Goal: Information Seeking & Learning: Learn about a topic

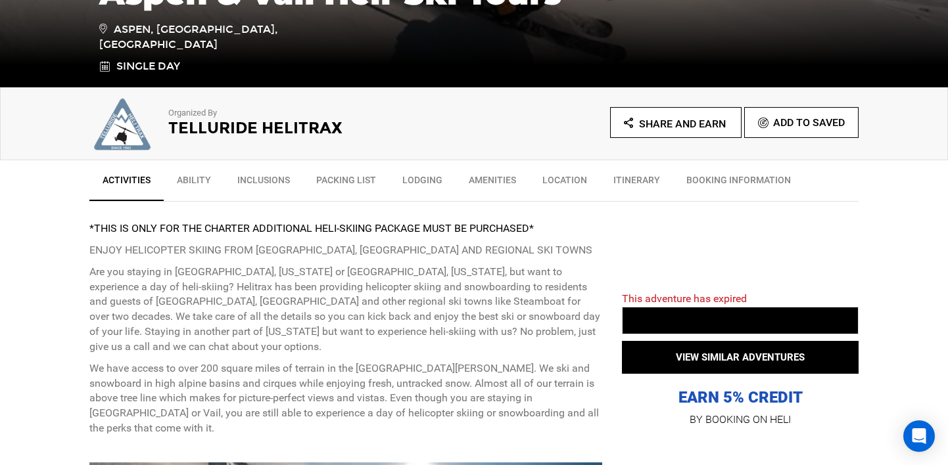
scroll to position [357, 0]
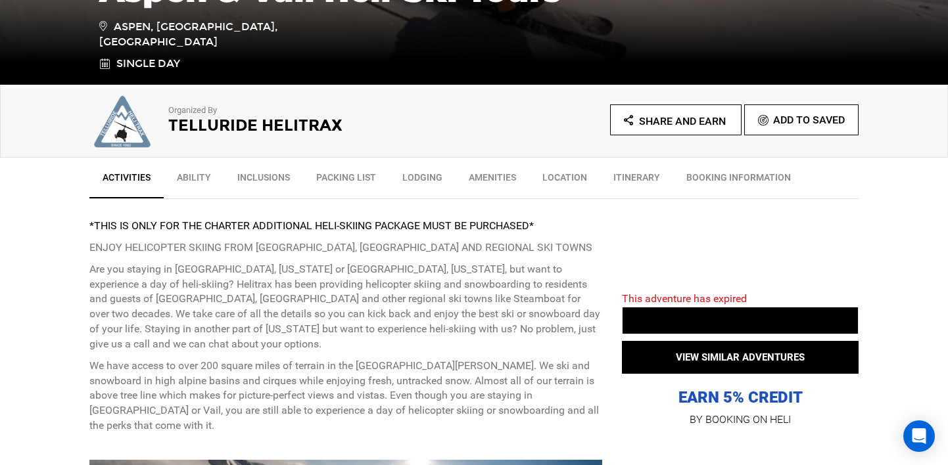
click at [410, 227] on strong "*THIS IS ONLY FOR THE CHARTER ADDITIONAL HELI-SKIING PACKAGE MUST BE PURCHASED*" at bounding box center [311, 225] width 444 height 12
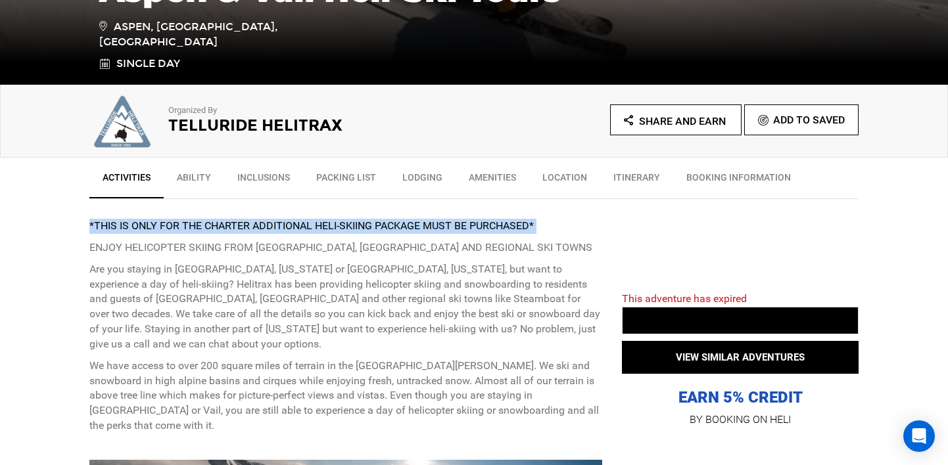
click at [410, 227] on strong "*THIS IS ONLY FOR THE CHARTER ADDITIONAL HELI-SKIING PACKAGE MUST BE PURCHASED*" at bounding box center [311, 225] width 444 height 12
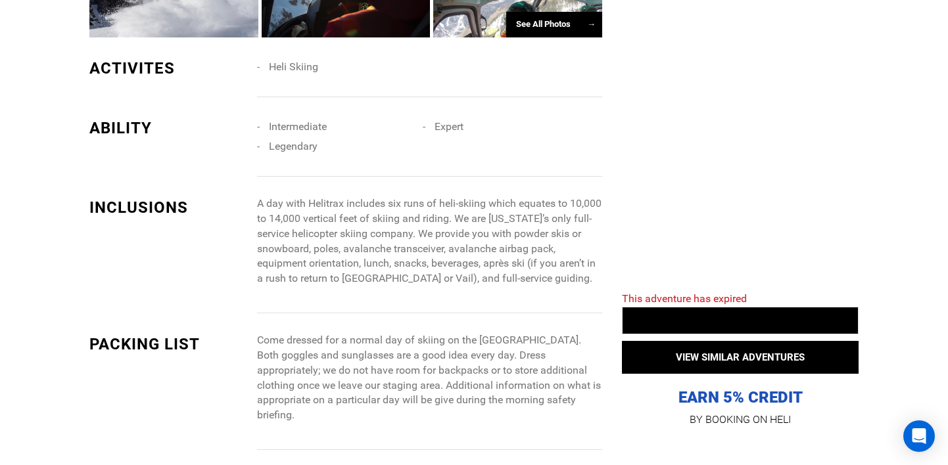
scroll to position [1066, 0]
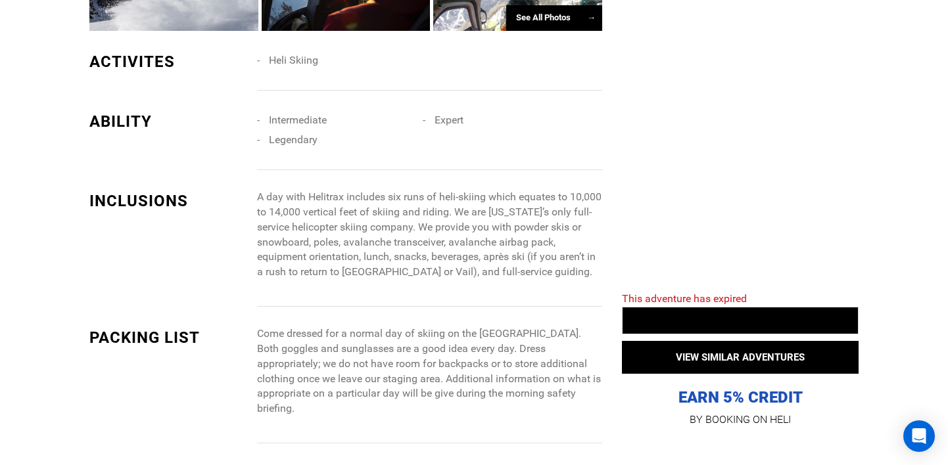
click at [311, 190] on p "A day with Helitrax includes six runs of heli-skiing which equates to 10,000 to…" at bounding box center [429, 235] width 345 height 90
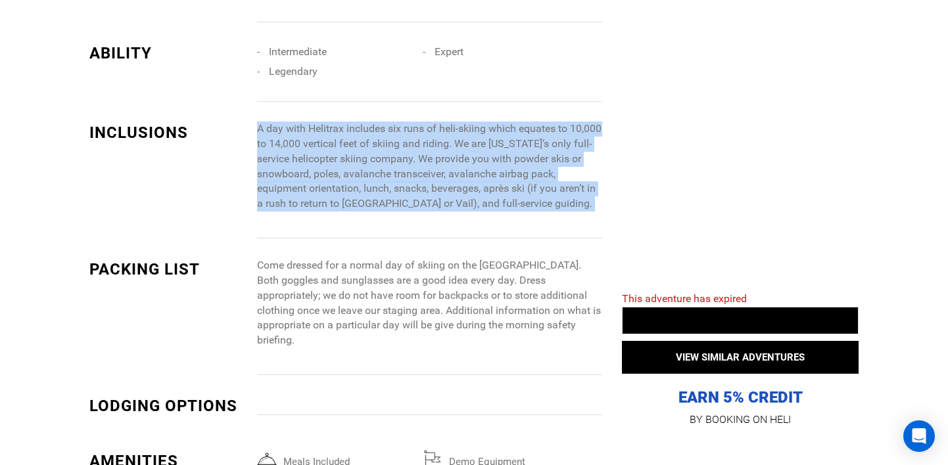
scroll to position [1137, 0]
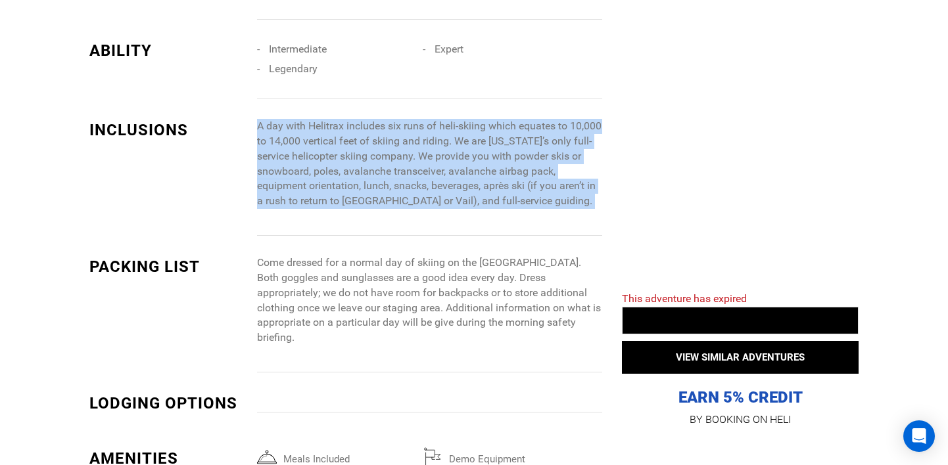
click at [311, 185] on div "A day with Helitrax includes six runs of heli-skiing which equates to 10,000 to…" at bounding box center [434, 177] width 355 height 117
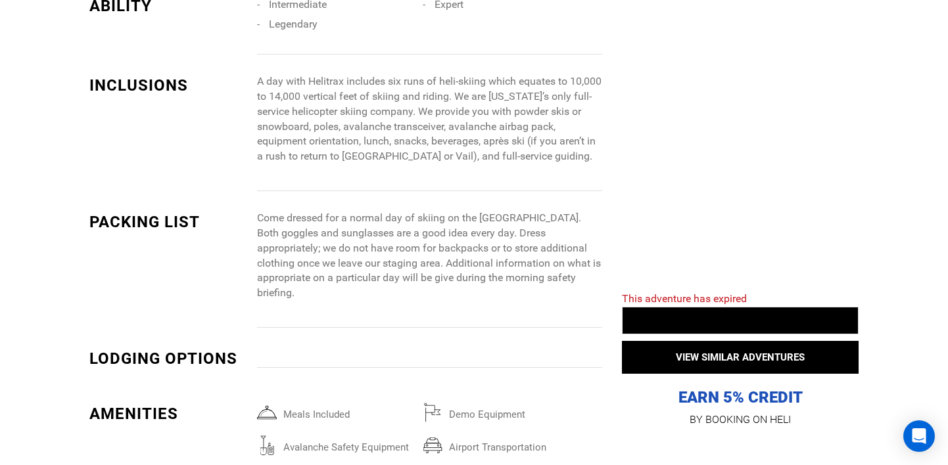
scroll to position [1183, 0]
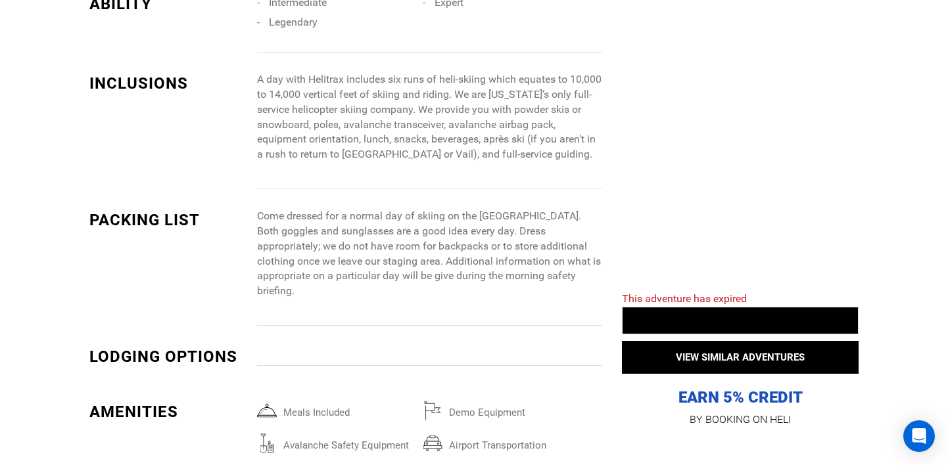
click at [311, 209] on p "Come dressed for a normal day of skiing on the [GEOGRAPHIC_DATA]. Both goggles …" at bounding box center [429, 254] width 345 height 90
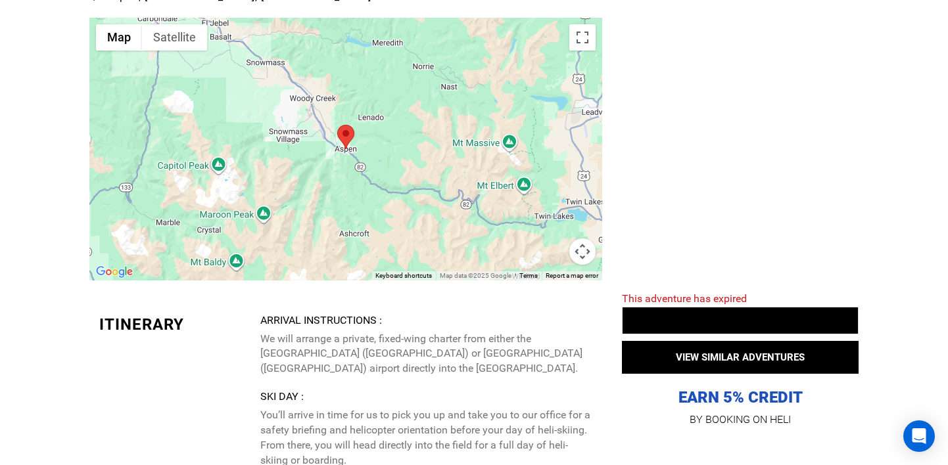
scroll to position [1758, 0]
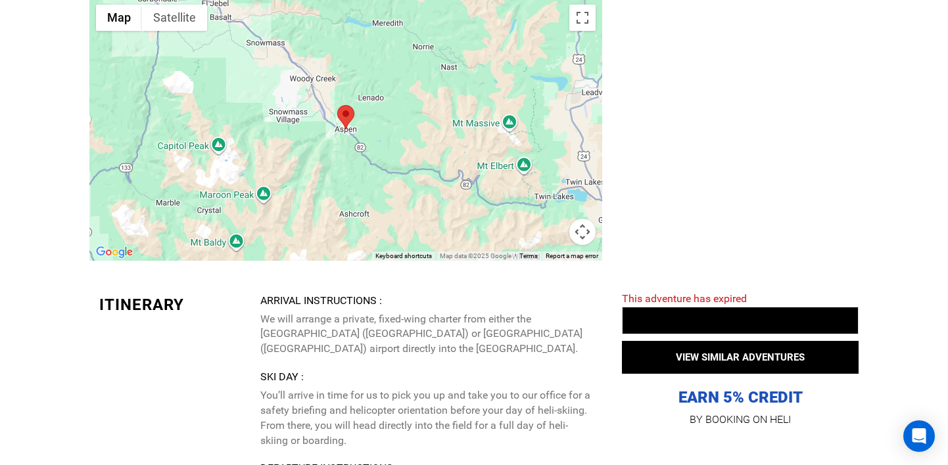
click at [357, 312] on p "We will arrange a private, fixed-wing charter from either the [GEOGRAPHIC_DATA]…" at bounding box center [426, 334] width 332 height 45
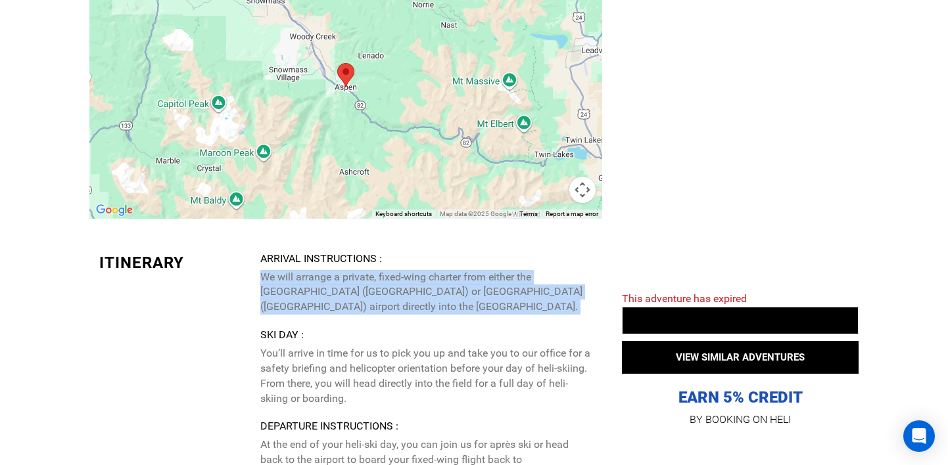
scroll to position [1828, 0]
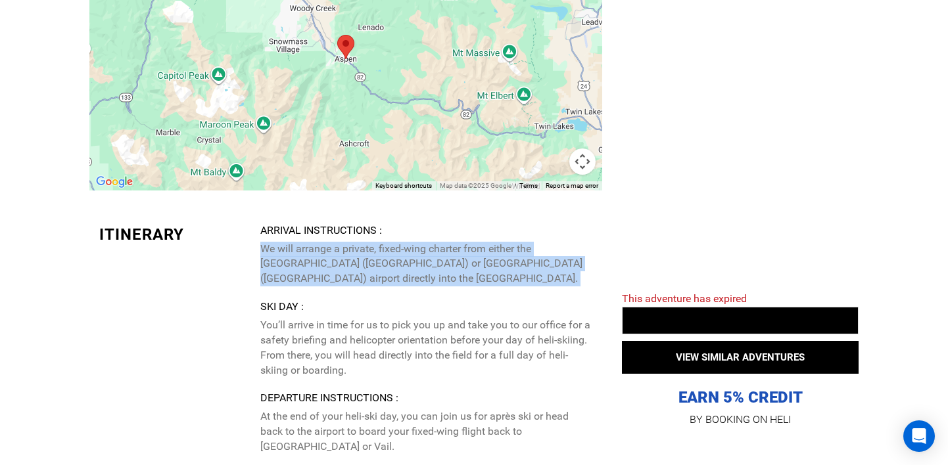
click at [357, 318] on p "You’ll arrive in time for us to pick you up and take you to our office for a sa…" at bounding box center [426, 348] width 332 height 60
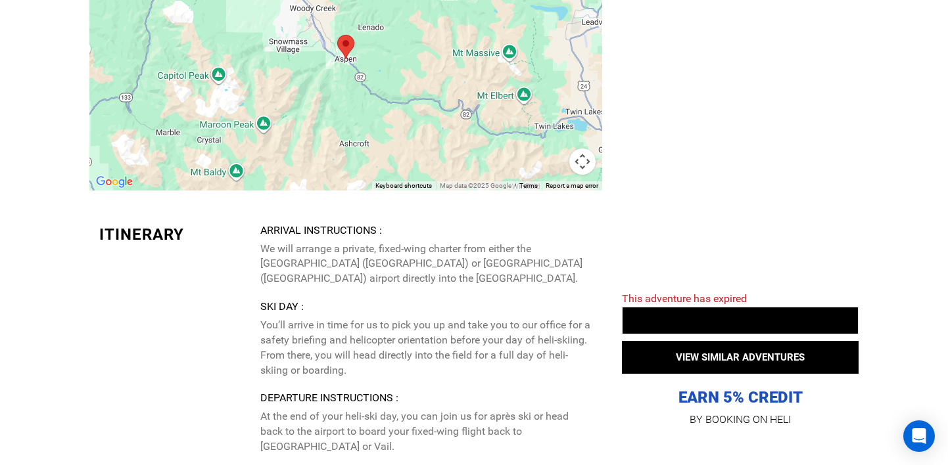
click at [357, 318] on p "You’ll arrive in time for us to pick you up and take you to our office for a sa…" at bounding box center [426, 348] width 332 height 60
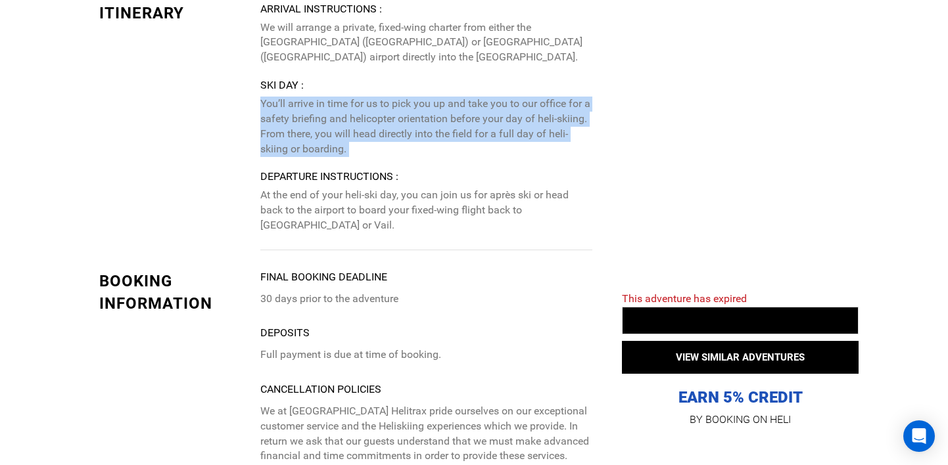
scroll to position [2053, 0]
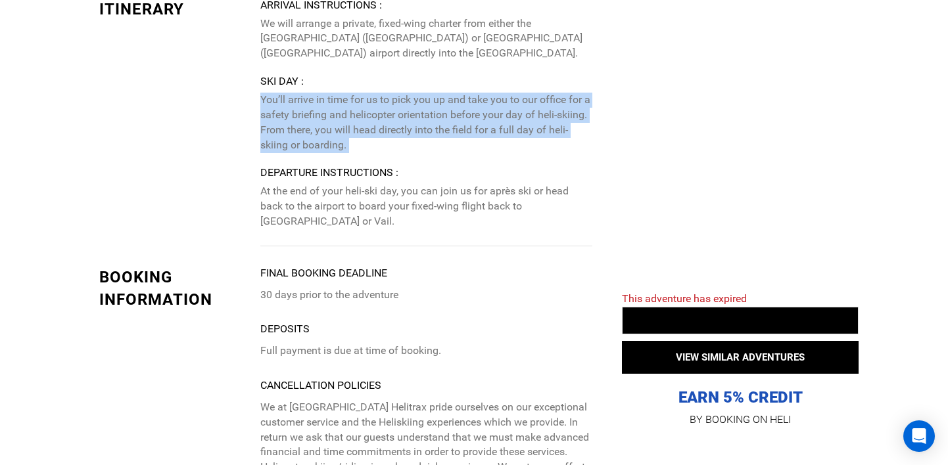
click at [332, 288] on p "30 days prior to the adventure" at bounding box center [426, 295] width 332 height 15
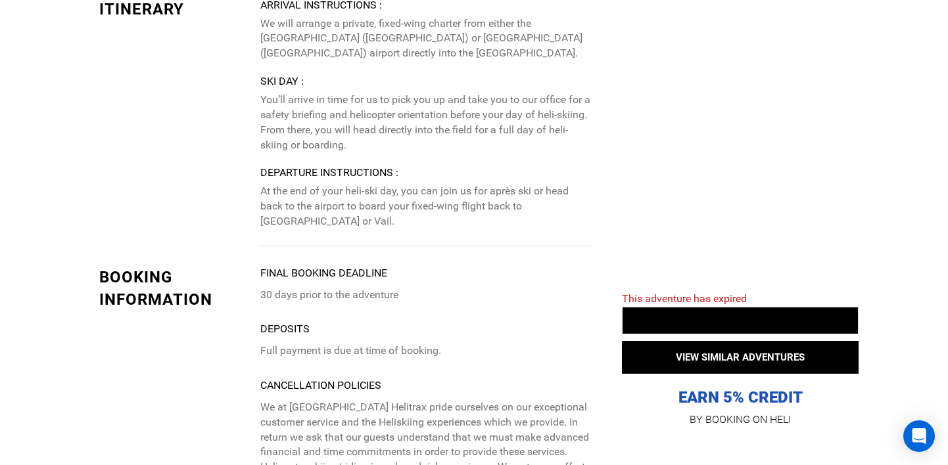
click at [332, 288] on p "30 days prior to the adventure" at bounding box center [426, 295] width 332 height 15
